Goal: Task Accomplishment & Management: Use online tool/utility

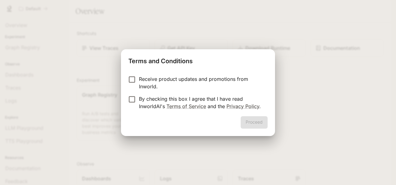
click at [184, 81] on p "Receive product updates and promotions from Inworld." at bounding box center [201, 82] width 124 height 15
click at [147, 105] on p "By checking this box I agree that I have read InworldAI's Terms of Service and …" at bounding box center [201, 102] width 124 height 15
click at [248, 122] on button "Proceed" at bounding box center [254, 122] width 27 height 12
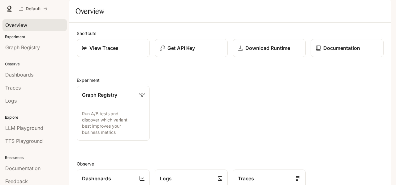
click at [32, 22] on div "Overview" at bounding box center [34, 24] width 59 height 7
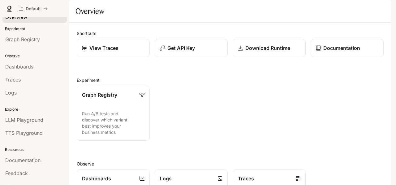
scroll to position [15, 0]
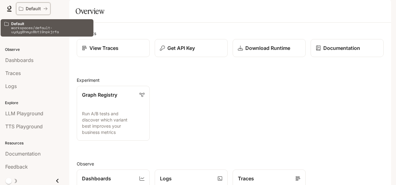
click at [34, 9] on p "Default" at bounding box center [33, 8] width 15 height 5
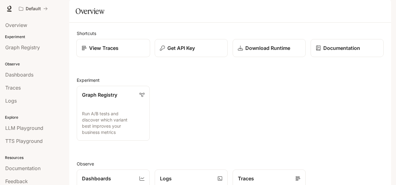
click at [130, 52] on div "View Traces" at bounding box center [113, 47] width 63 height 7
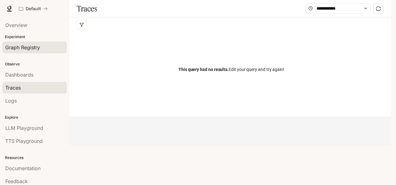
click at [49, 45] on div "Graph Registry" at bounding box center [34, 47] width 59 height 7
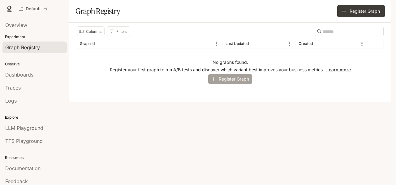
click at [228, 84] on button "Register Graph" at bounding box center [230, 79] width 44 height 10
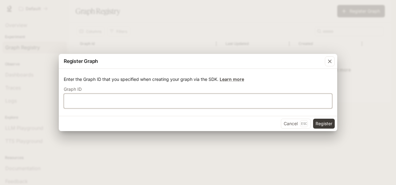
click at [226, 98] on input "text" at bounding box center [198, 101] width 268 height 6
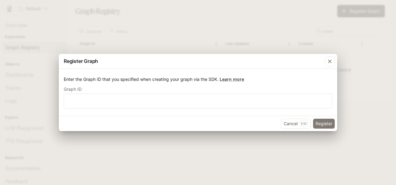
click at [325, 124] on button "Register" at bounding box center [324, 123] width 22 height 10
